Goal: Task Accomplishment & Management: Manage account settings

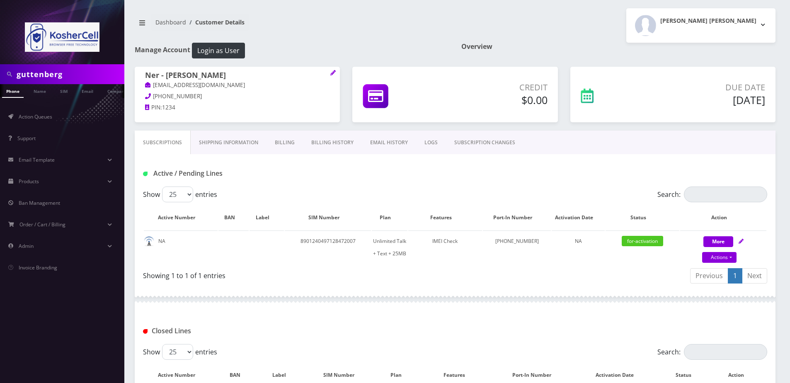
scroll to position [81, 0]
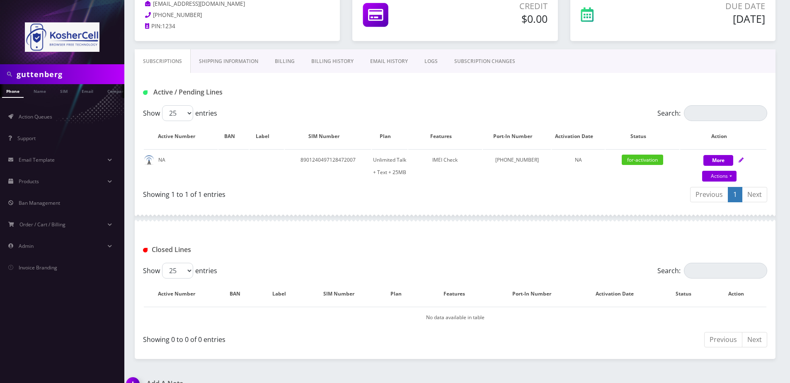
click at [66, 42] on img at bounding box center [62, 36] width 75 height 29
click at [61, 74] on input "guttenberg" at bounding box center [70, 74] width 106 height 16
paste input "89146"
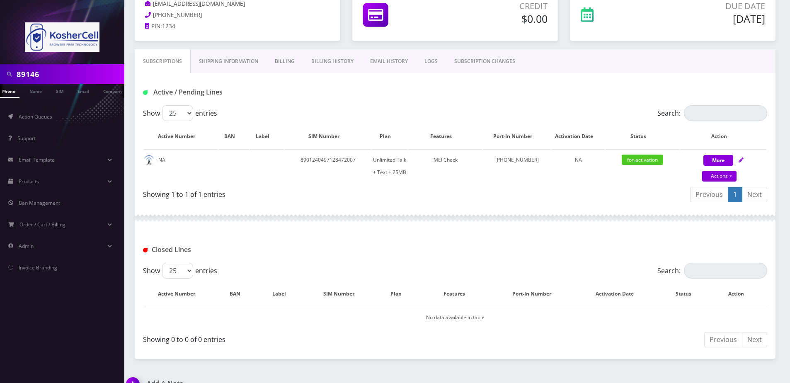
click at [71, 73] on input "89146" at bounding box center [70, 74] width 106 height 16
paste input "443-580-4358"
click at [49, 75] on input "443-580-4358" at bounding box center [70, 74] width 106 height 16
type input "4435804358"
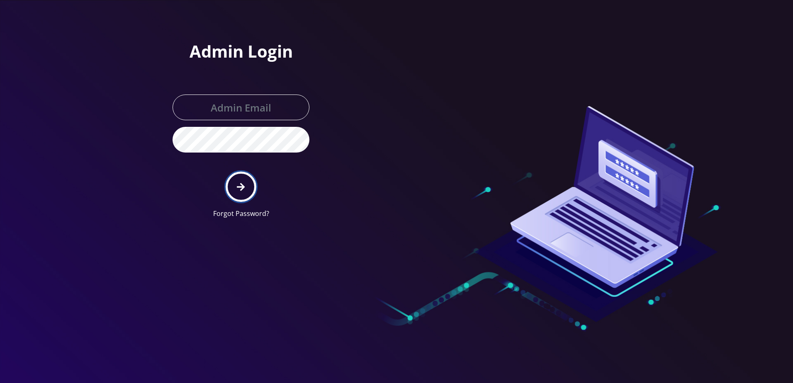
click at [249, 192] on button "submit" at bounding box center [241, 187] width 30 height 30
type input "[PERSON_NAME][EMAIL_ADDRESS][DOMAIN_NAME]"
click at [233, 187] on button "submit" at bounding box center [241, 187] width 30 height 30
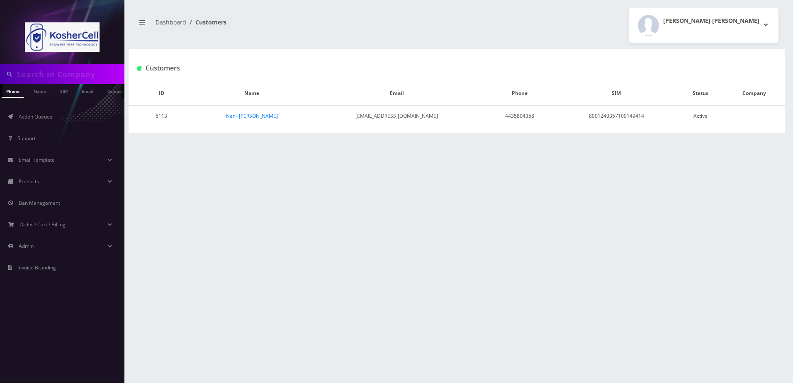
type input "4435804358"
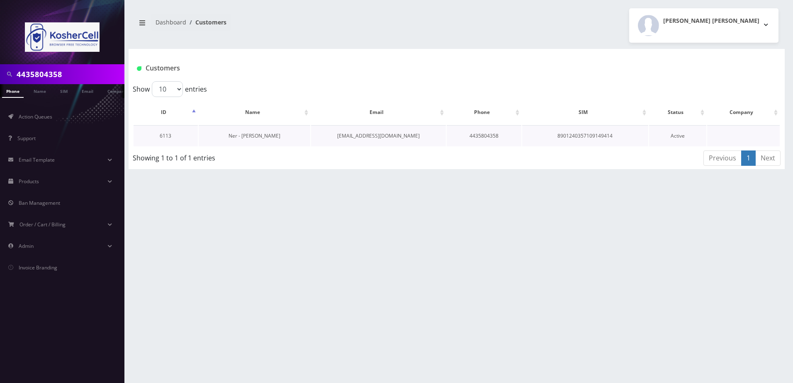
click at [253, 135] on link "Ner - Ruby Rootman" at bounding box center [254, 135] width 52 height 7
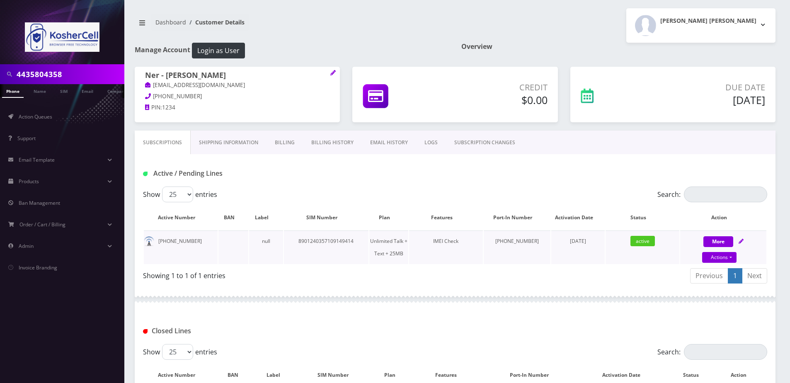
click at [740, 241] on icon at bounding box center [741, 241] width 5 height 5
select select "364"
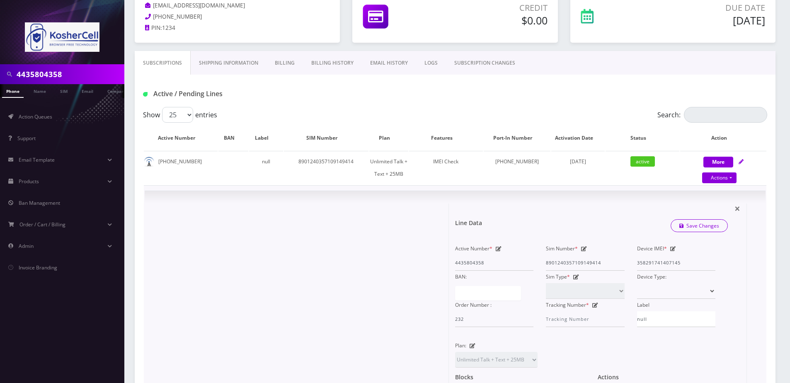
scroll to position [83, 0]
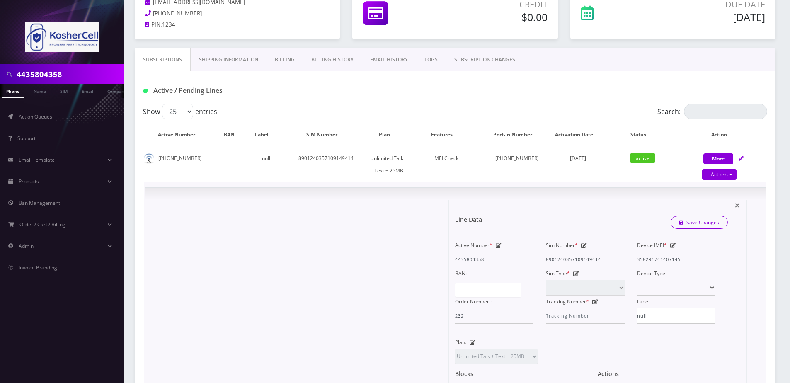
click at [669, 244] on div "Device IMEI * 358291741407145" at bounding box center [676, 253] width 91 height 28
click at [671, 245] on icon at bounding box center [673, 245] width 6 height 5
click at [675, 258] on input "358291741407145" at bounding box center [676, 260] width 78 height 16
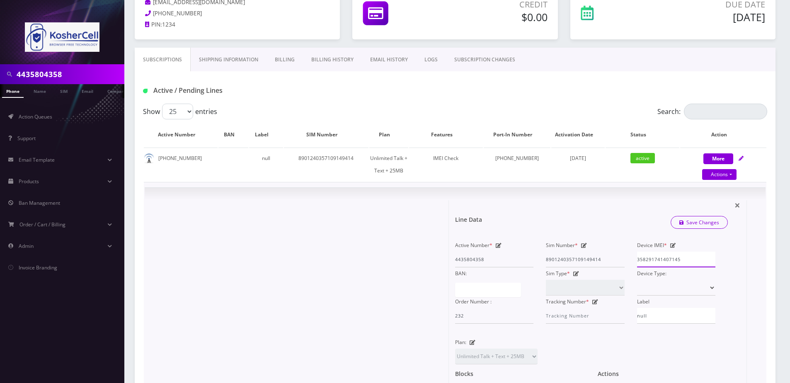
paste input "20"
type input "358291741420145"
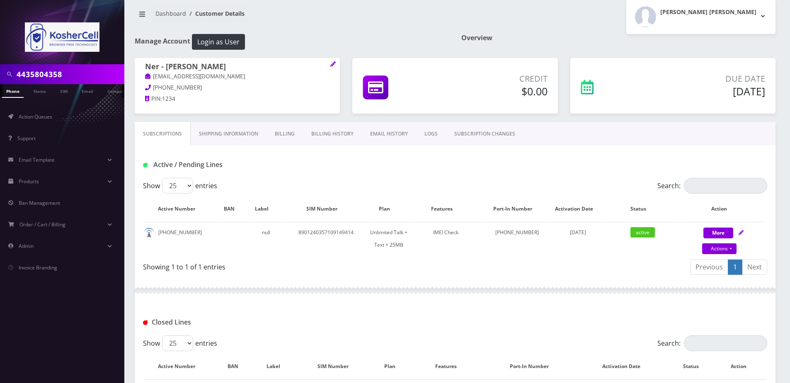
scroll to position [9, 0]
click at [726, 232] on button "More" at bounding box center [719, 233] width 30 height 11
select select "364"
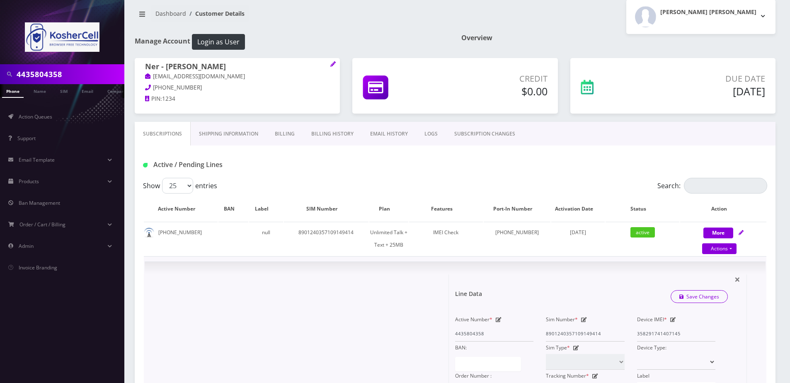
click at [629, 333] on div "Active Number * 4435804358 Sim Number * 8901240357109149414 Device IMEI * 35829…" at bounding box center [585, 355] width 273 height 85
click at [675, 319] on icon at bounding box center [673, 319] width 6 height 5
paste input "20148"
type input "358291741420148"
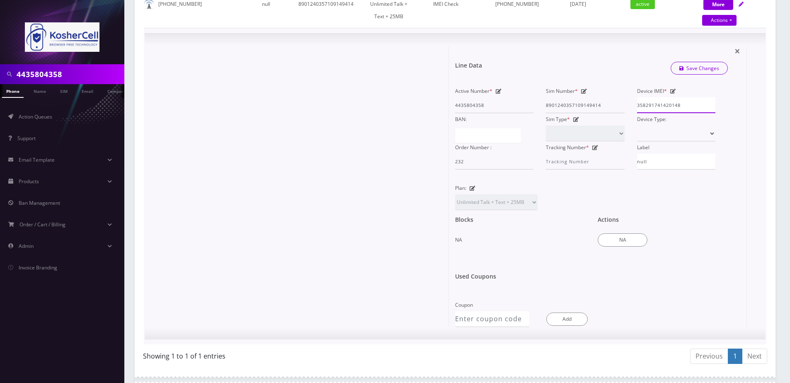
scroll to position [175, 0]
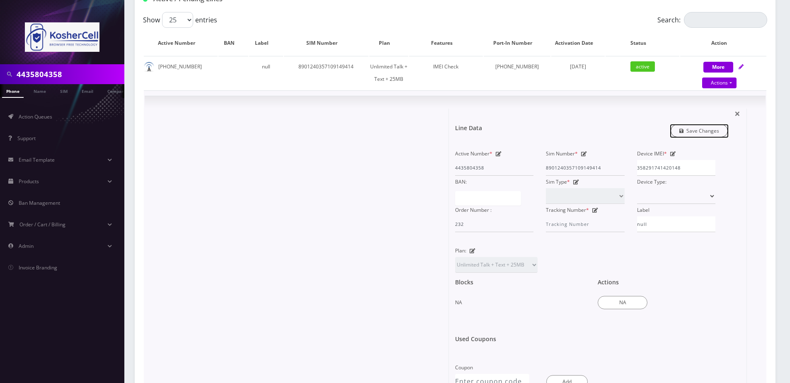
click at [704, 132] on link "Save Changes" at bounding box center [700, 130] width 58 height 13
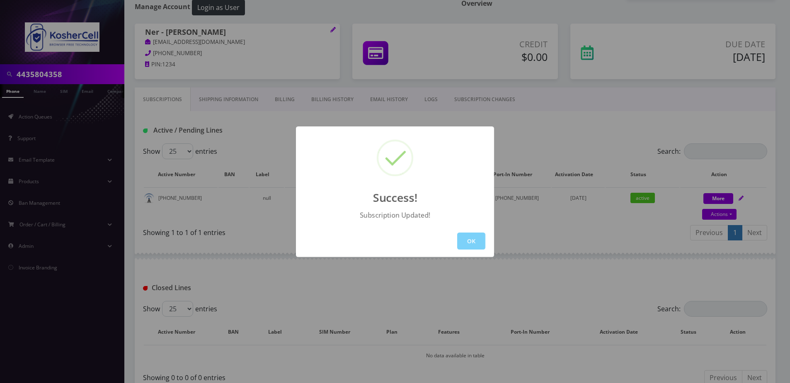
scroll to position [97, 0]
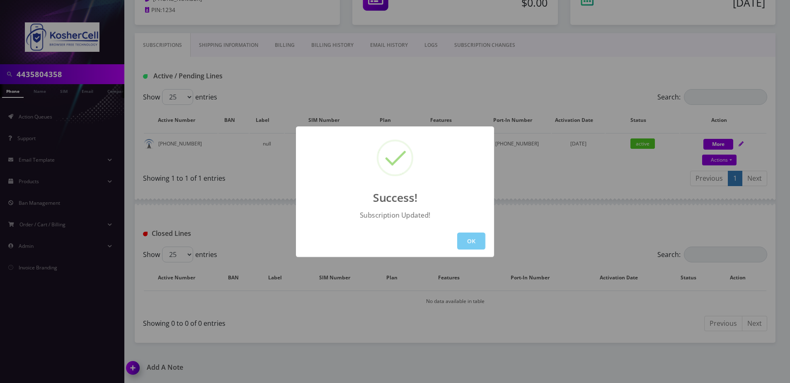
click at [472, 241] on button "OK" at bounding box center [471, 241] width 28 height 17
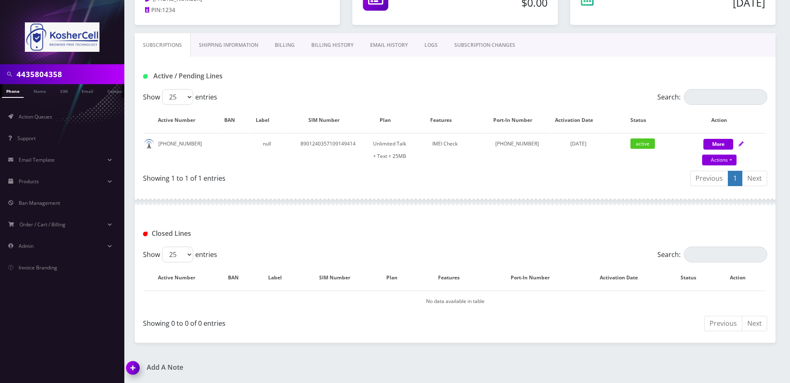
click at [65, 81] on input "4435804358" at bounding box center [70, 74] width 106 height 16
type input "[PERSON_NAME]"
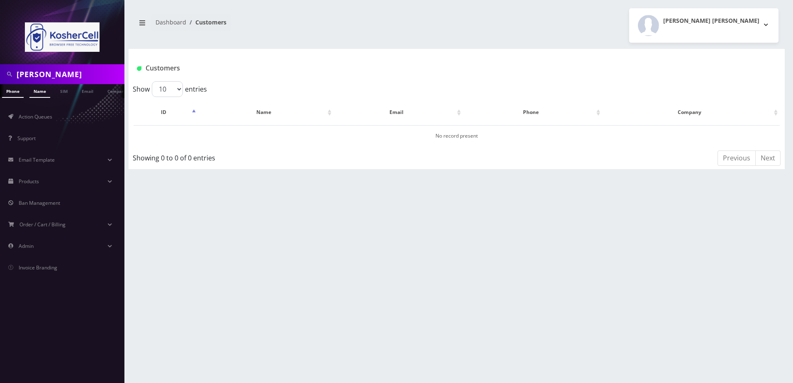
click at [38, 96] on link "Name" at bounding box center [39, 91] width 21 height 14
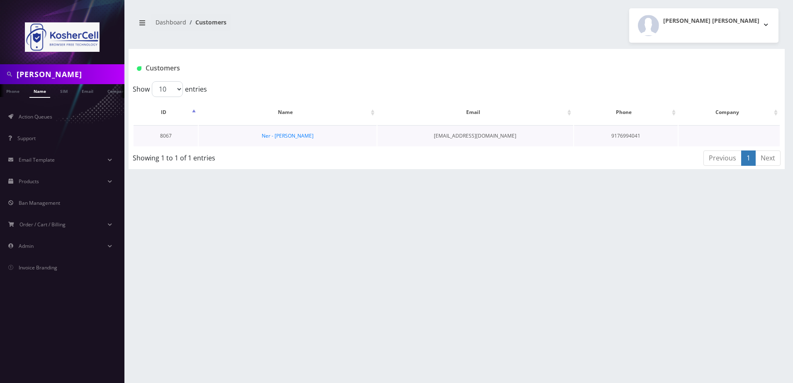
click at [282, 131] on td "Ner - [PERSON_NAME]" at bounding box center [288, 135] width 178 height 21
click at [288, 136] on link "Ner - [PERSON_NAME]" at bounding box center [288, 135] width 52 height 7
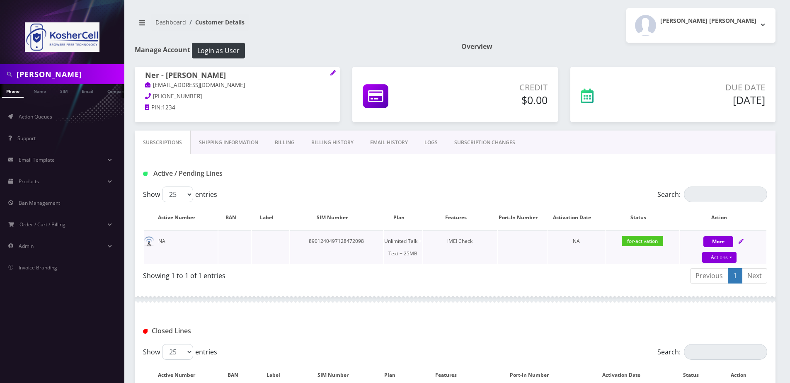
click at [738, 239] on div "More Actions Suspend Close Unpause Swap Sim Confirm" at bounding box center [723, 247] width 86 height 25
select select "364"
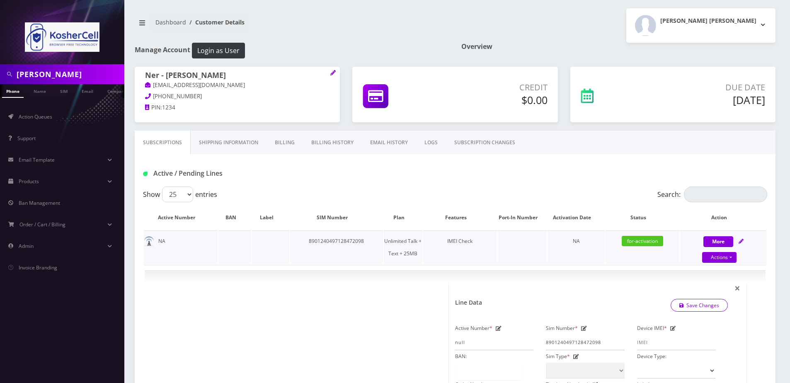
click at [739, 239] on icon at bounding box center [741, 241] width 5 height 5
select select "364"
click at [674, 333] on div "Device IMEI *" at bounding box center [676, 336] width 91 height 28
click at [674, 329] on icon at bounding box center [673, 328] width 6 height 5
click at [667, 345] on input "Device IMEI *" at bounding box center [676, 343] width 78 height 16
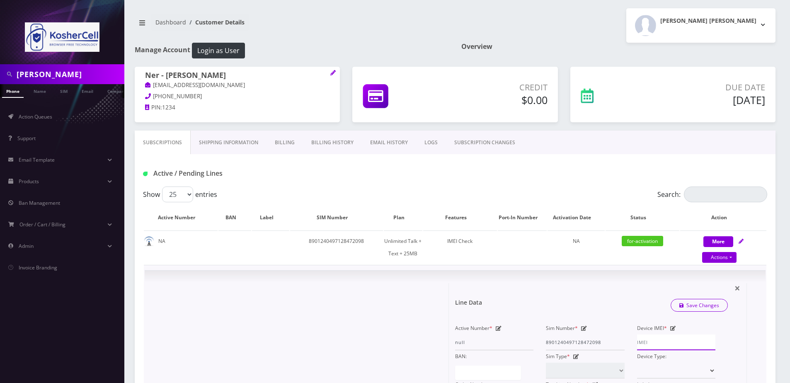
click at [647, 340] on input "Device IMEI *" at bounding box center [676, 343] width 78 height 16
type input "358291741400751"
click at [681, 304] on icon "submit" at bounding box center [682, 305] width 5 height 5
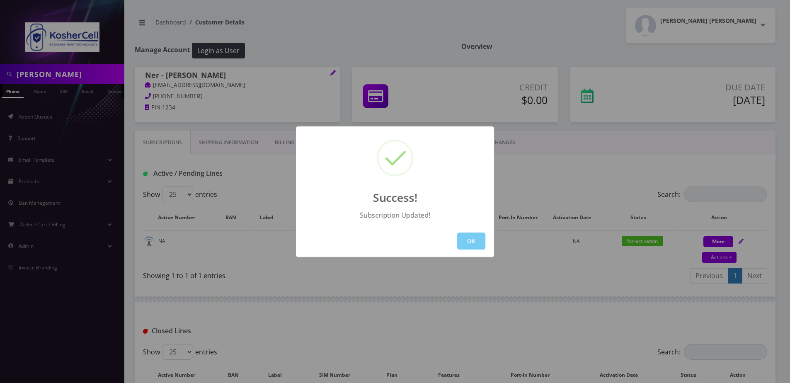
click at [477, 235] on button "OK" at bounding box center [471, 241] width 28 height 17
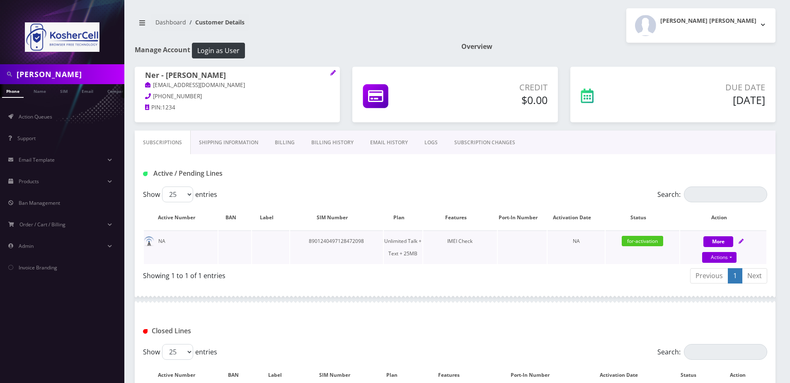
click at [740, 239] on icon at bounding box center [741, 241] width 5 height 5
select select "364"
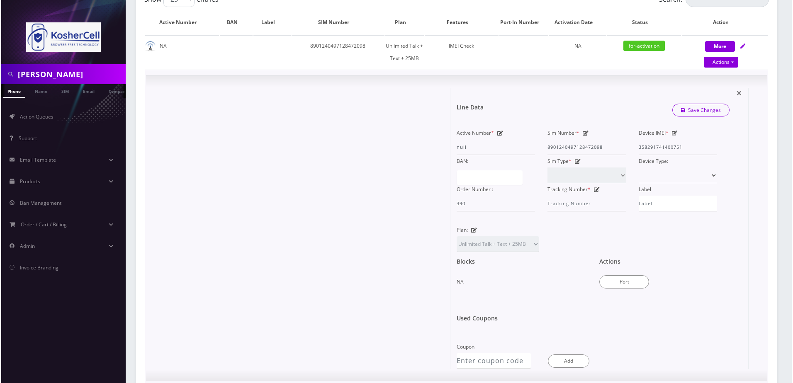
scroll to position [249, 0]
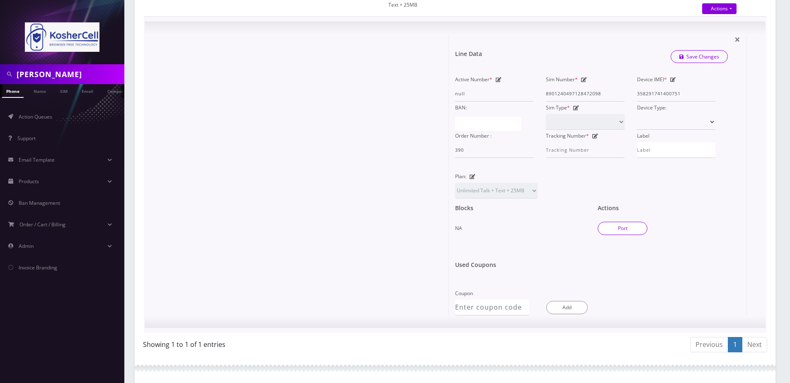
click at [608, 234] on button "Port" at bounding box center [623, 228] width 50 height 13
type input "8901240497128472098"
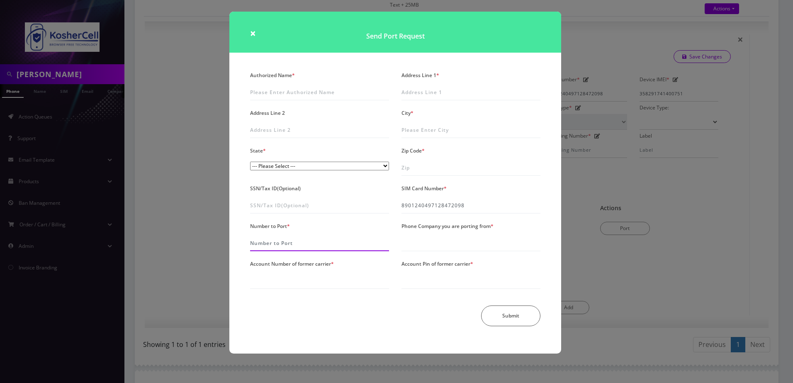
click at [307, 242] on input "Number to Port *" at bounding box center [319, 243] width 139 height 16
type input "6679102693"
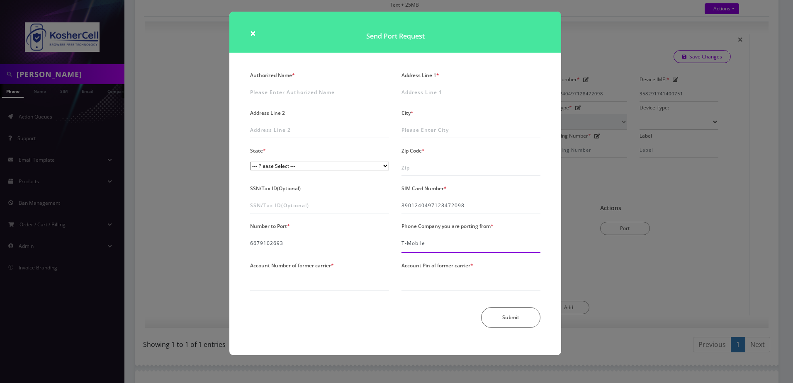
type input "T-Mobile"
type input "96429551"
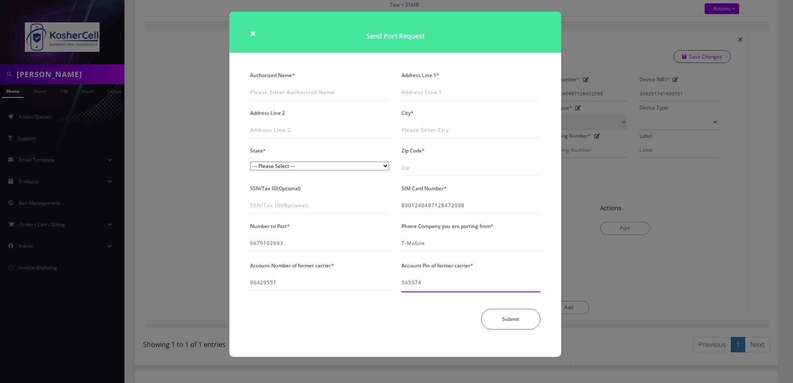
type input "545974"
type input "Y"
type input "[PERSON_NAME]"
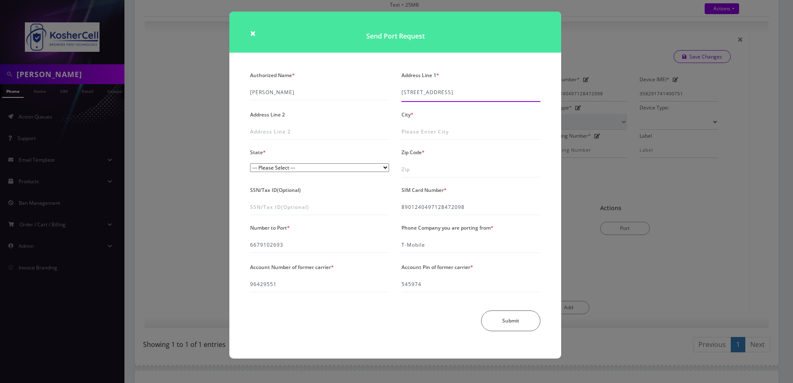
type input "[STREET_ADDRESS]"
type input "q"
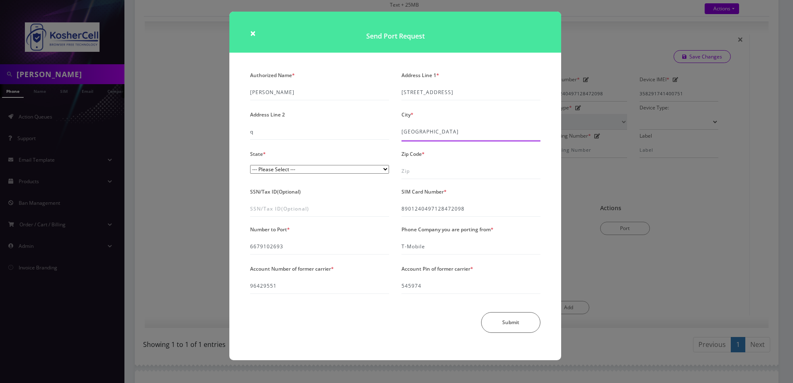
type input "[GEOGRAPHIC_DATA]"
select select "MD"
type input "1"
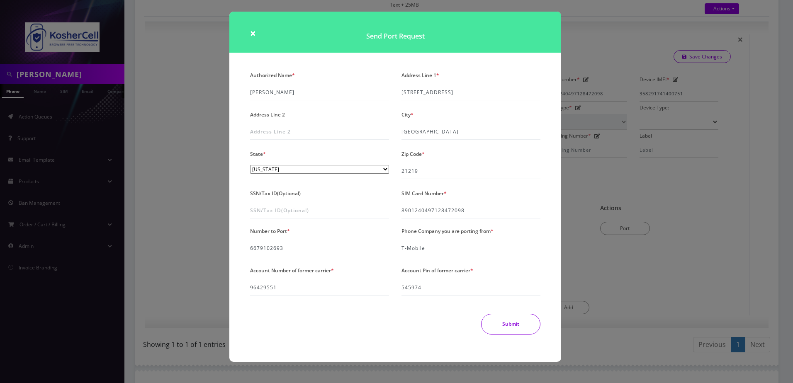
drag, startPoint x: 517, startPoint y: 320, endPoint x: 369, endPoint y: 274, distance: 155.0
click at [364, 290] on div "Authorized Name * [PERSON_NAME] Address Line 1 * [STREET_ADDRESS] Address Line …" at bounding box center [395, 205] width 303 height 272
click at [413, 169] on input "21219" at bounding box center [470, 171] width 139 height 16
type input "21209"
click at [496, 318] on button "Submit" at bounding box center [510, 324] width 59 height 21
